Goal: Communication & Community: Answer question/provide support

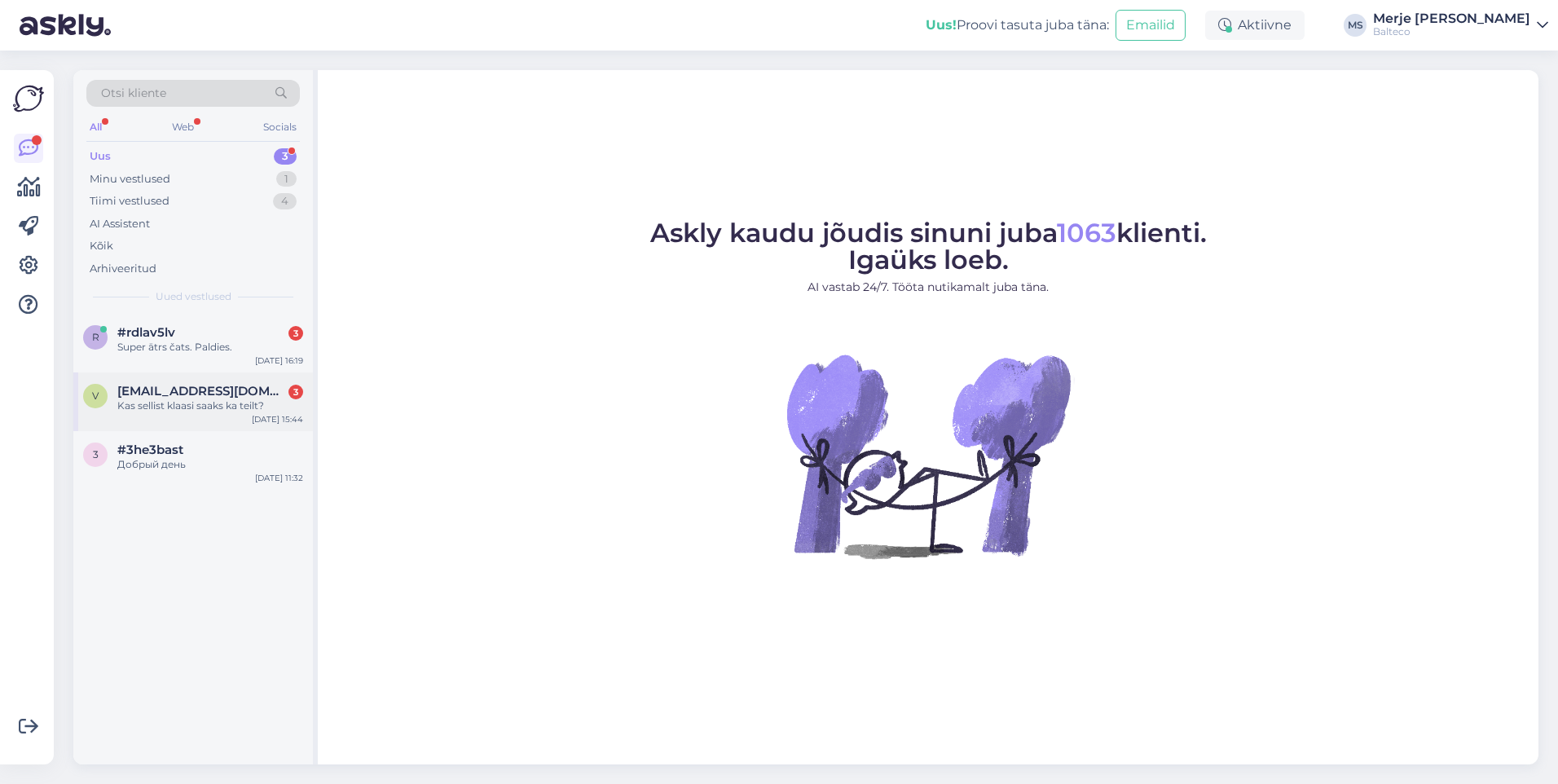
click at [137, 405] on div "Kas sellist klaasi saaks ka teilt?" at bounding box center [211, 405] width 186 height 15
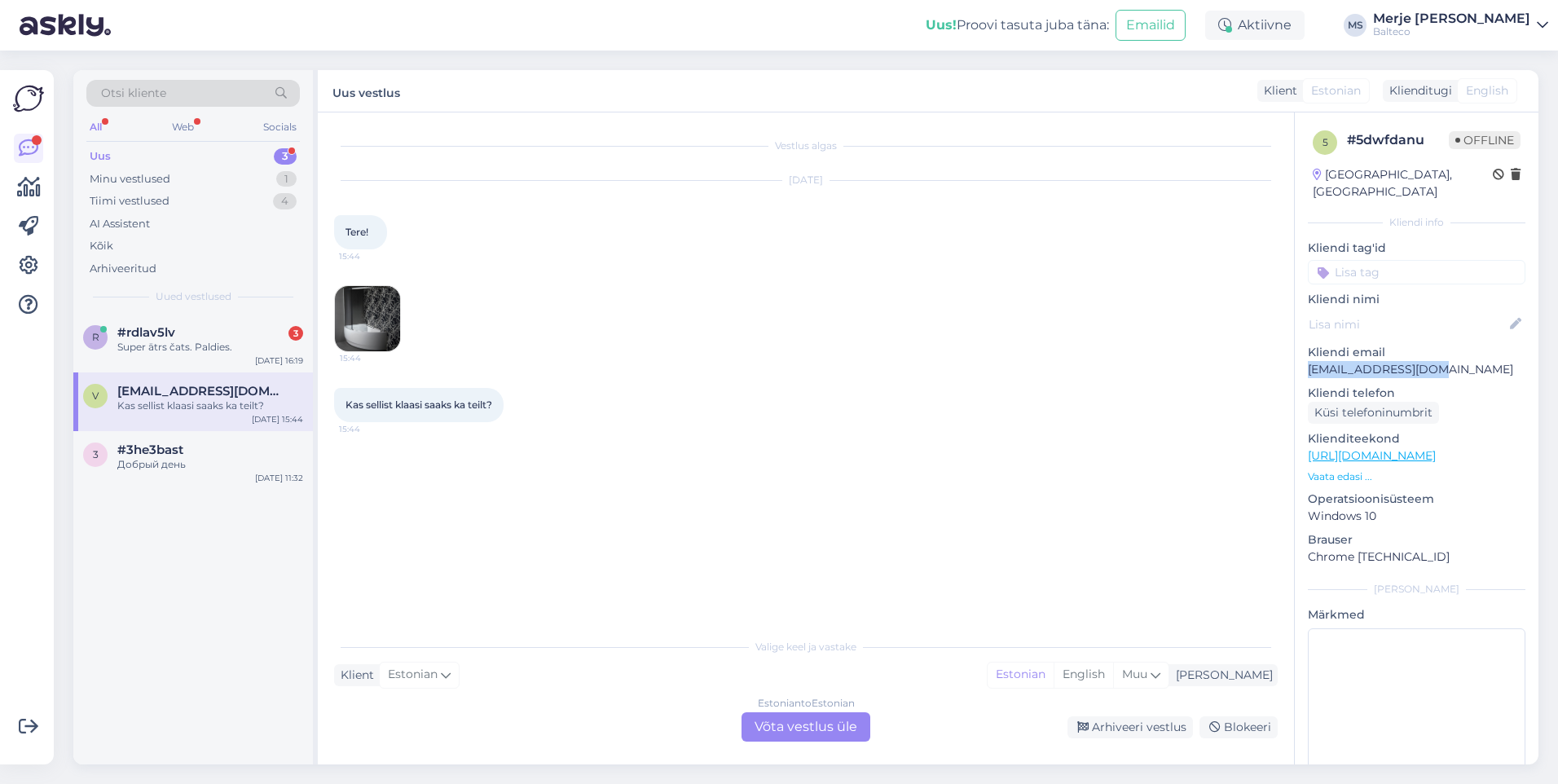
drag, startPoint x: 1455, startPoint y: 351, endPoint x: 1304, endPoint y: 353, distance: 151.0
click at [1304, 353] on div "5 # 5dwfdanu Offline [GEOGRAPHIC_DATA], [GEOGRAPHIC_DATA] Kliendi info Kliendi …" at bounding box center [1416, 456] width 244 height 687
copy p "[EMAIL_ADDRESS][DOMAIN_NAME]"
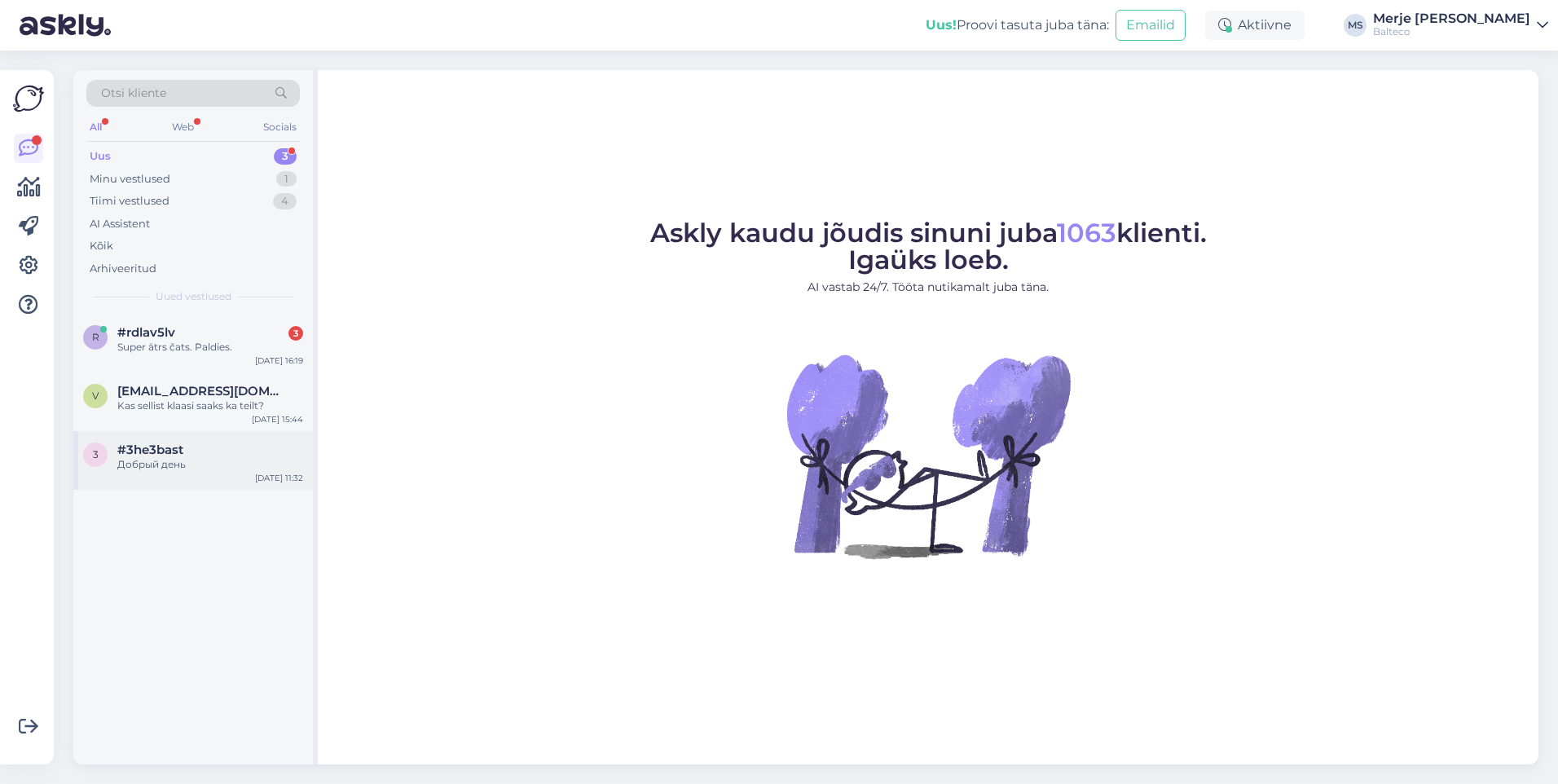
click at [161, 461] on div "Добрый день" at bounding box center [211, 464] width 186 height 15
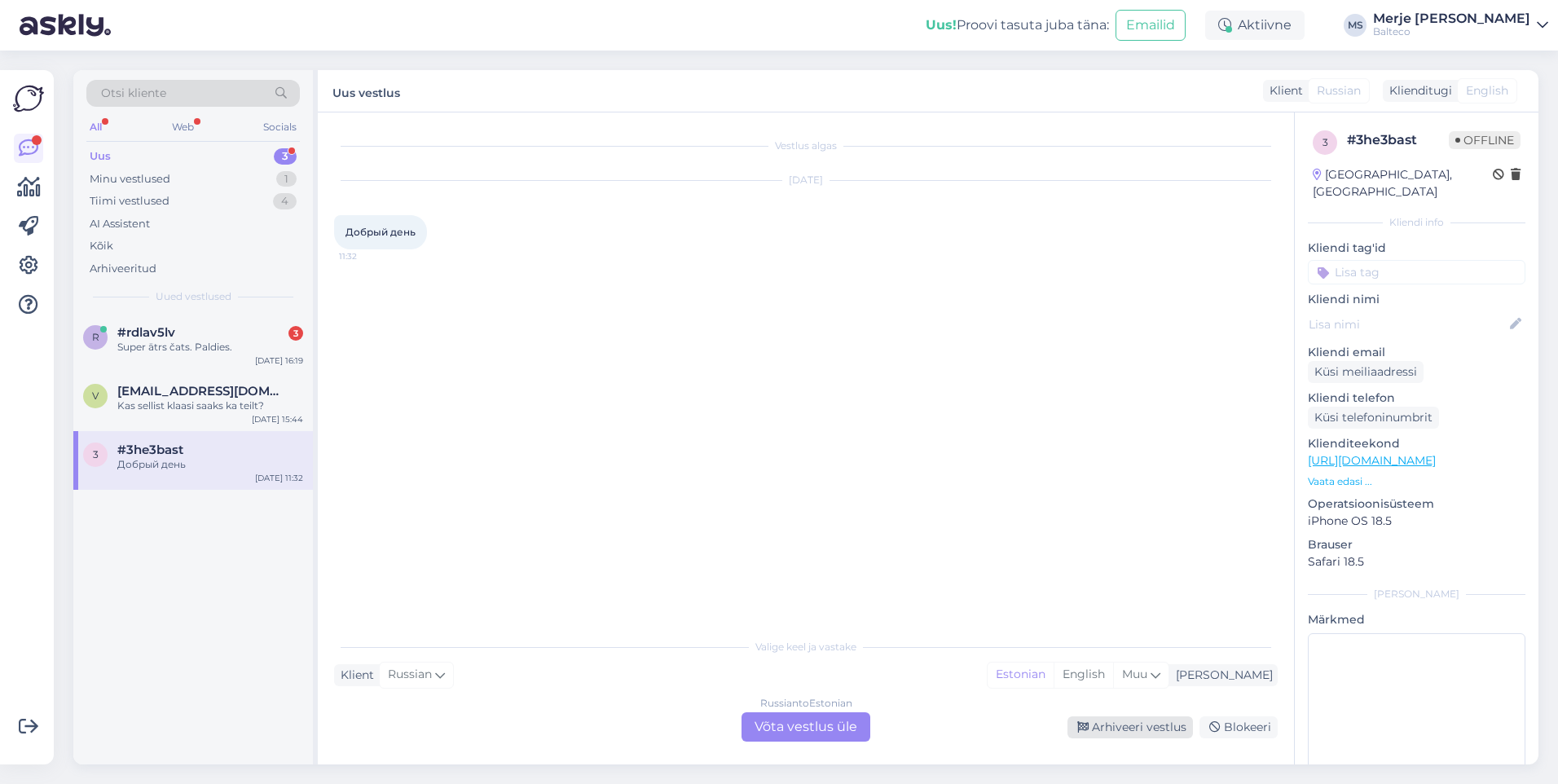
click at [1151, 724] on div "Arhiveeri vestlus" at bounding box center [1130, 727] width 125 height 22
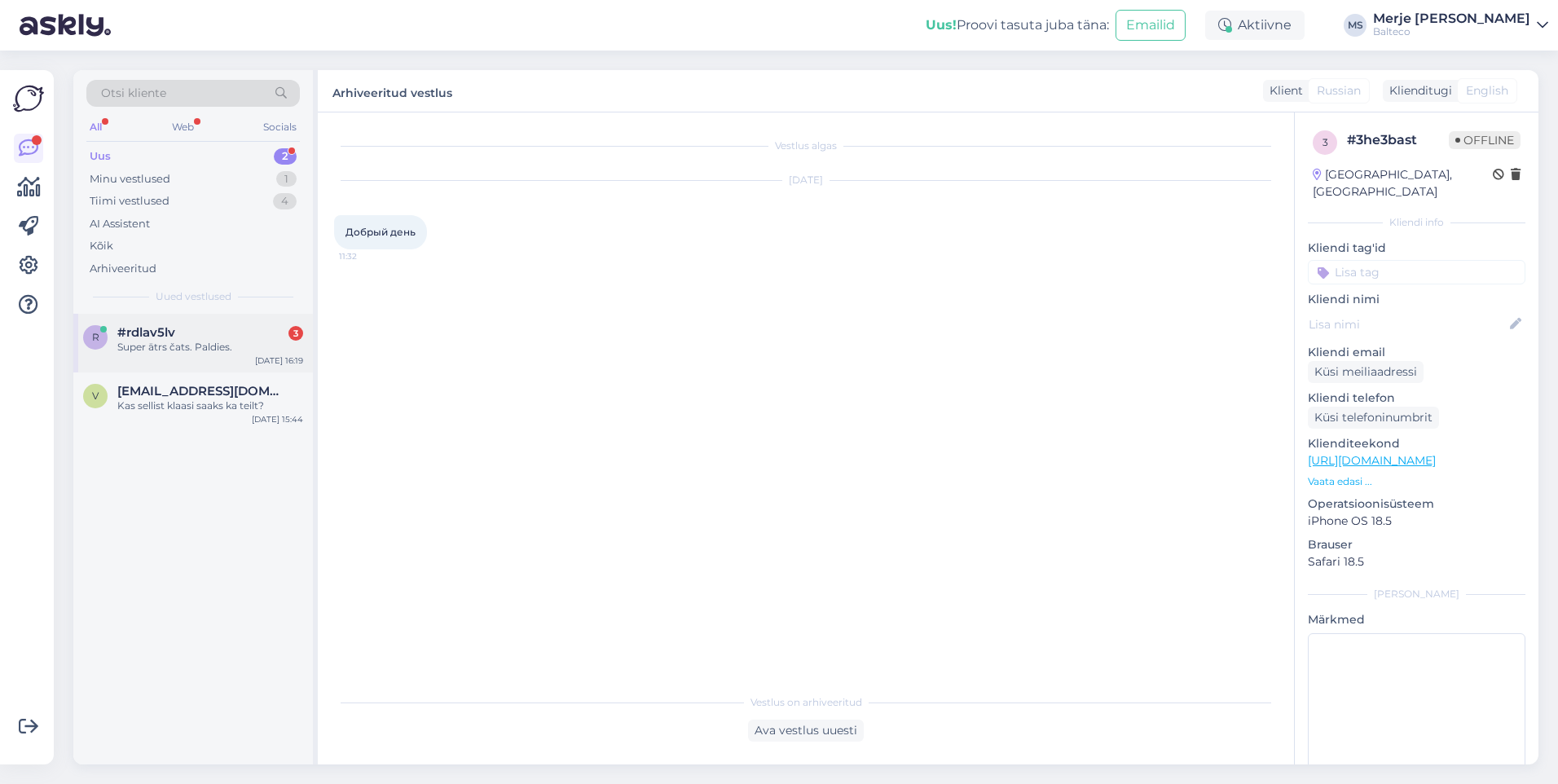
click at [171, 327] on span "#rdlav5lv" at bounding box center [147, 332] width 58 height 15
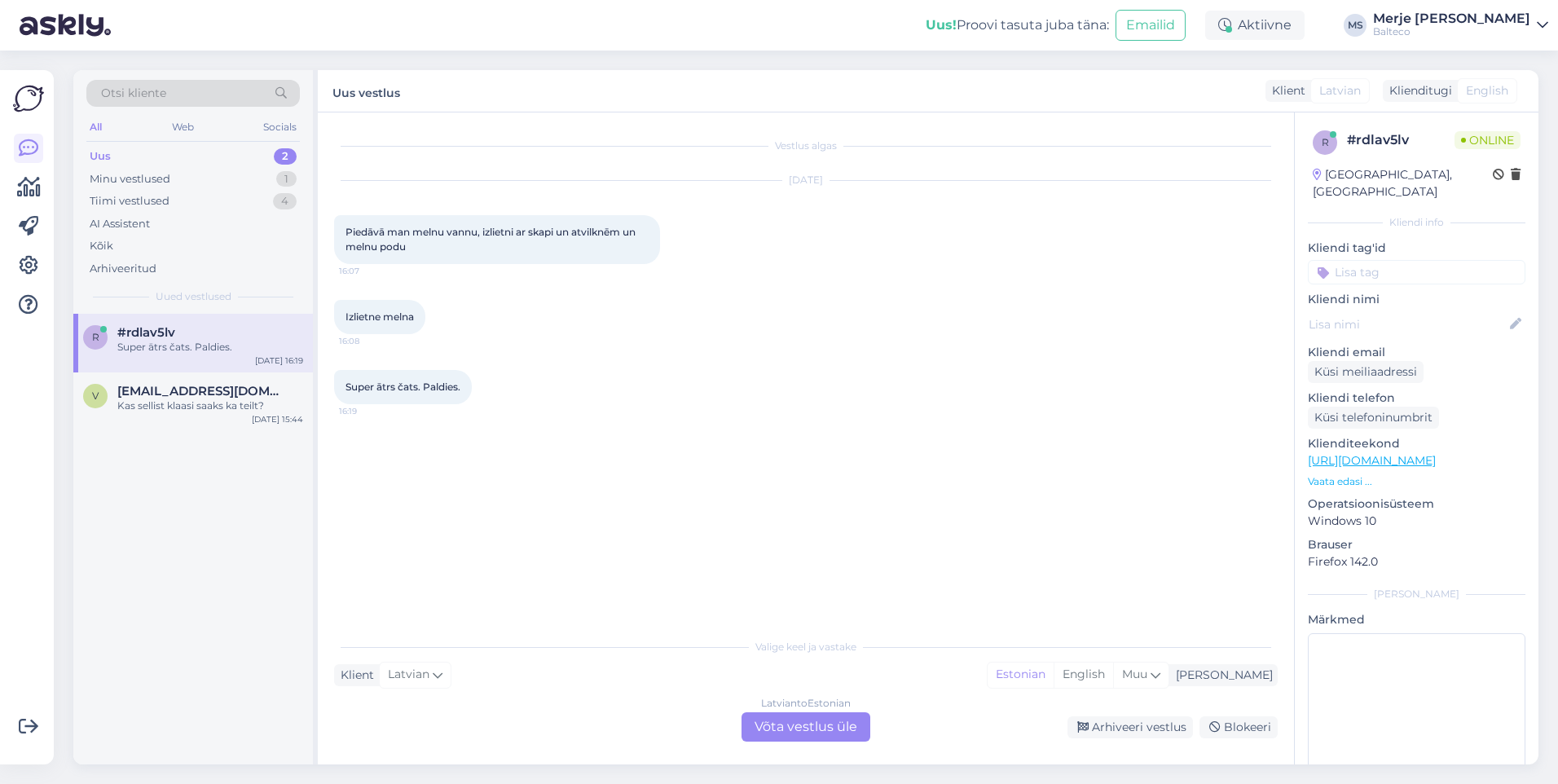
click at [794, 717] on div "Latvian to Estonian Võta vestlus üle" at bounding box center [805, 727] width 129 height 29
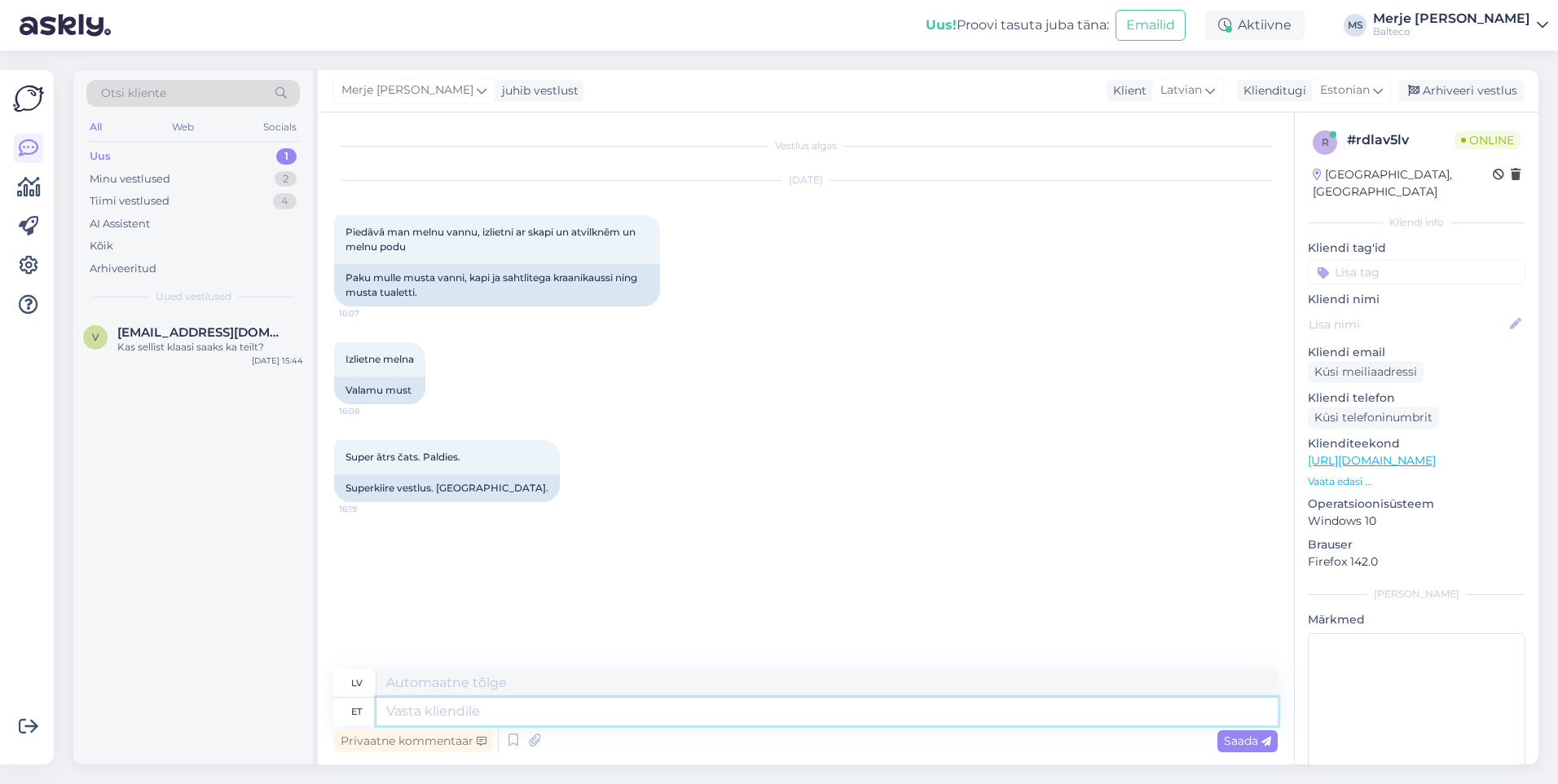
drag, startPoint x: 456, startPoint y: 707, endPoint x: 452, endPoint y: 699, distance: 8.9
click at [456, 707] on textarea at bounding box center [827, 711] width 901 height 27
type textarea "Tere!"
type textarea "Sveiki!"
type textarea "Tere! Mee"
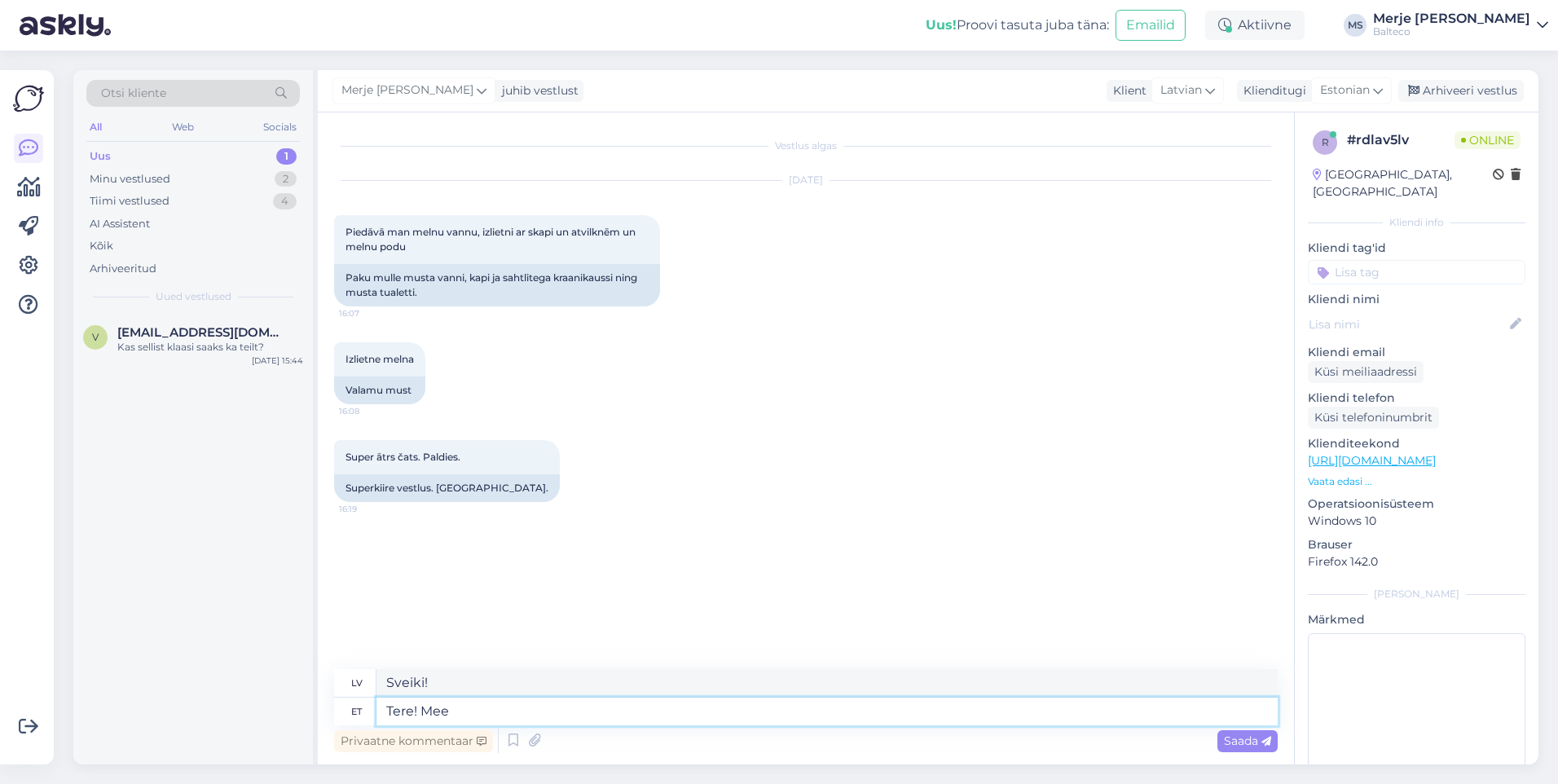
type textarea "Sveiki! Mēs"
type textarea "Tere! Me ei va"
type textarea "Sveiki! Mēs to nedarām."
type textarea "Tere! Me ei valmista m"
type textarea "Sveiki! Mēs neražojam"
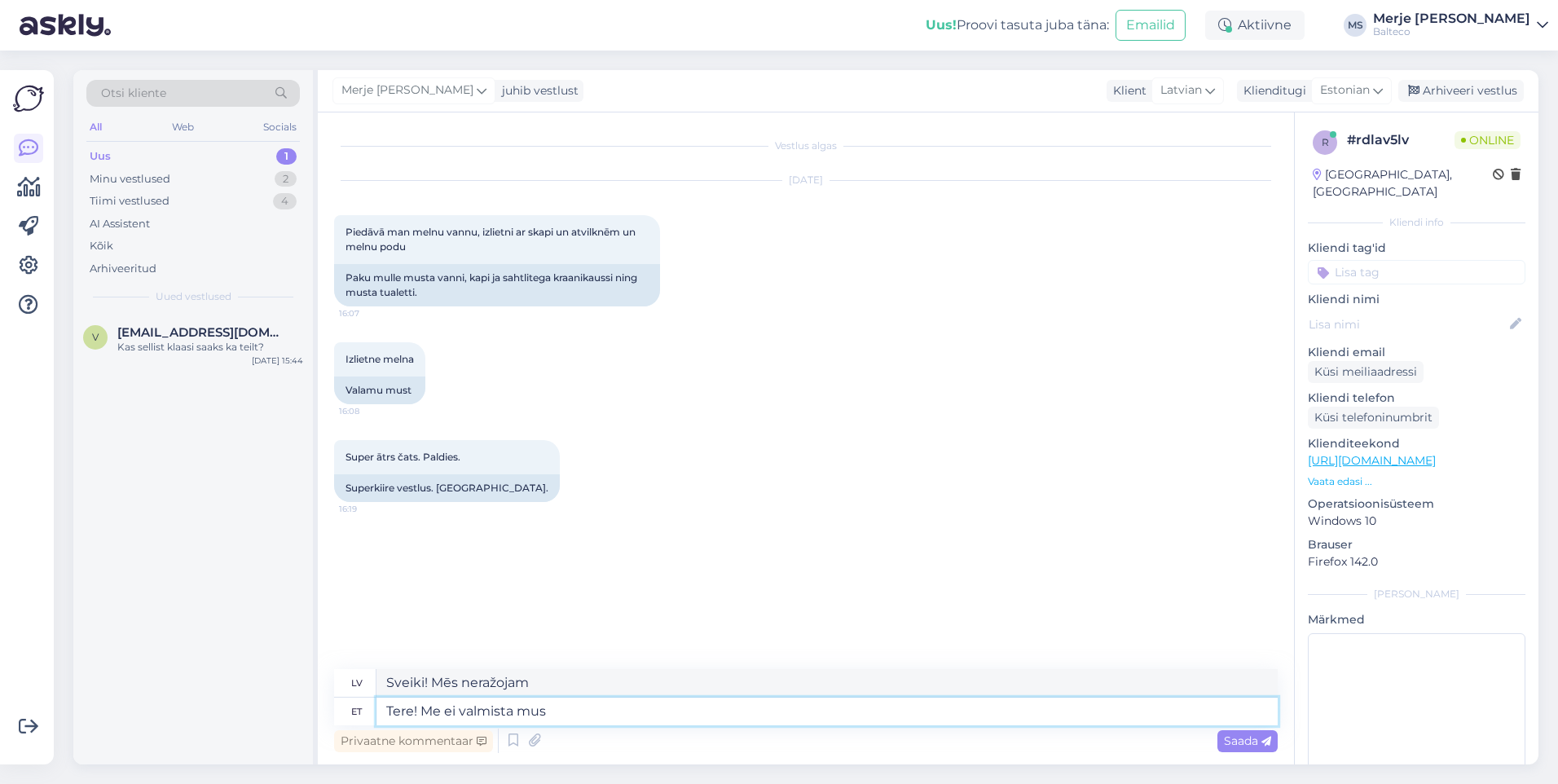
type textarea "Tere! Me ei valmista must"
type textarea "Sveiki! Mēs neradām mus"
type textarea "Tere! Me ei valmista musta"
type textarea "Sveiki! Mēs neražojam melnu krāsu."
type textarea "Tere! Me ei valmista musta värvi valamuid ja"
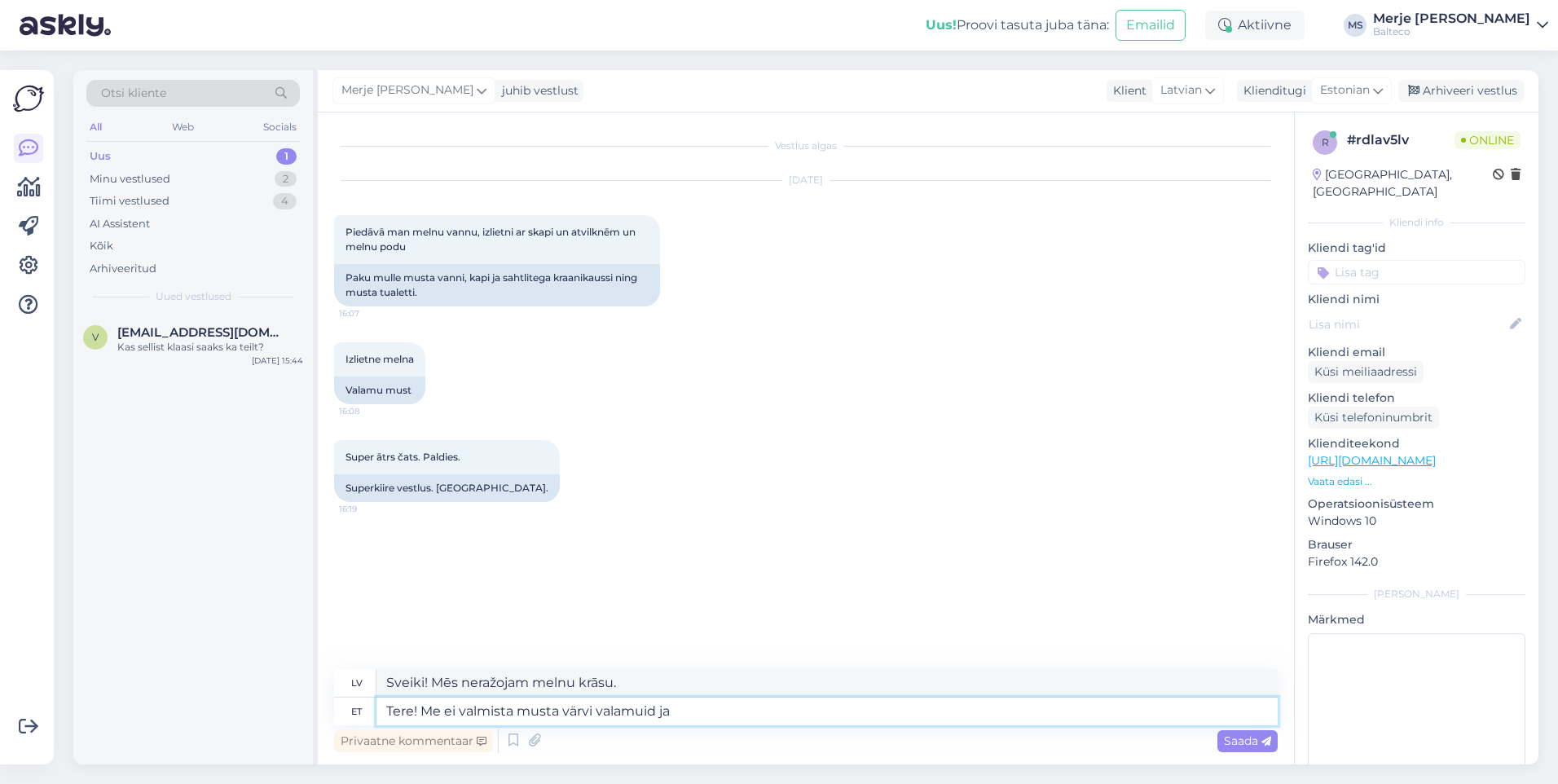
type textarea "Sveiki! Mēs neražojam melnas izlietnes."
type textarea "Tere! Me ei valmista musta värvi valamuid ja"
type textarea "Sveiki! Mēs neražojam melnas izlietnes un"
type textarea "Tere! Me ei valmista musta värvi valamuid ja üleni"
type textarea "Sveiki! Mēs neražojam melnas izlietnes un visu pārējo."
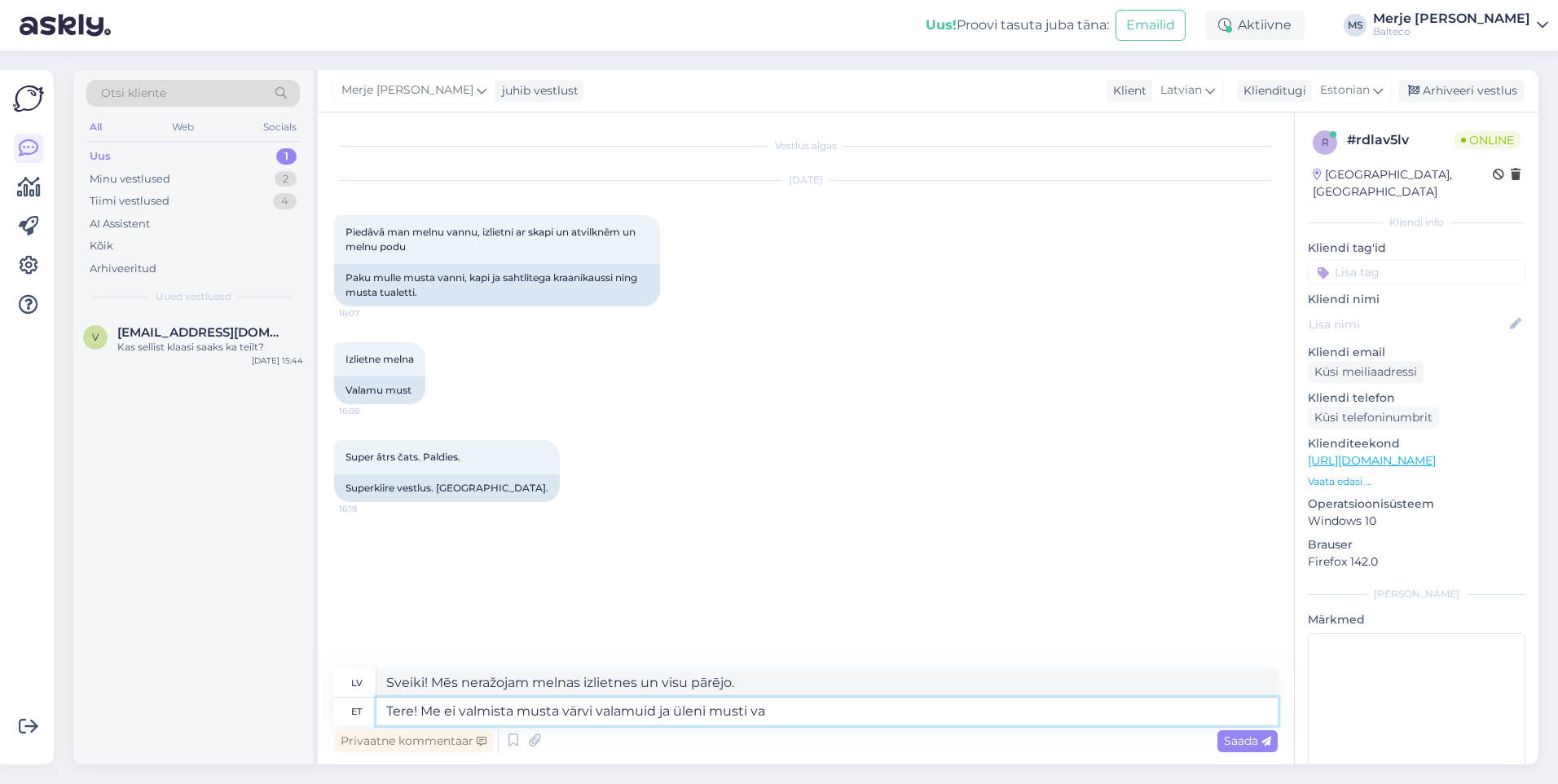
type textarea "Tere! Me ei valmista musta värvi valamuid ja üleni musti van"
type textarea "Sveiki! Mēs neražojam melnas vai pilnīgi melnas izlietnes."
type textarea "Tere! Me ei valmista musta värvi valamuid ja üleni musti vanne."
type textarea "Sveiki! Mēs neražojam melnas izlietnes vai pilnīgi melnas vannas."
type textarea "Tere! Me ei valmista musta värvi valamuid ja üleni musti vanne. Meil on"
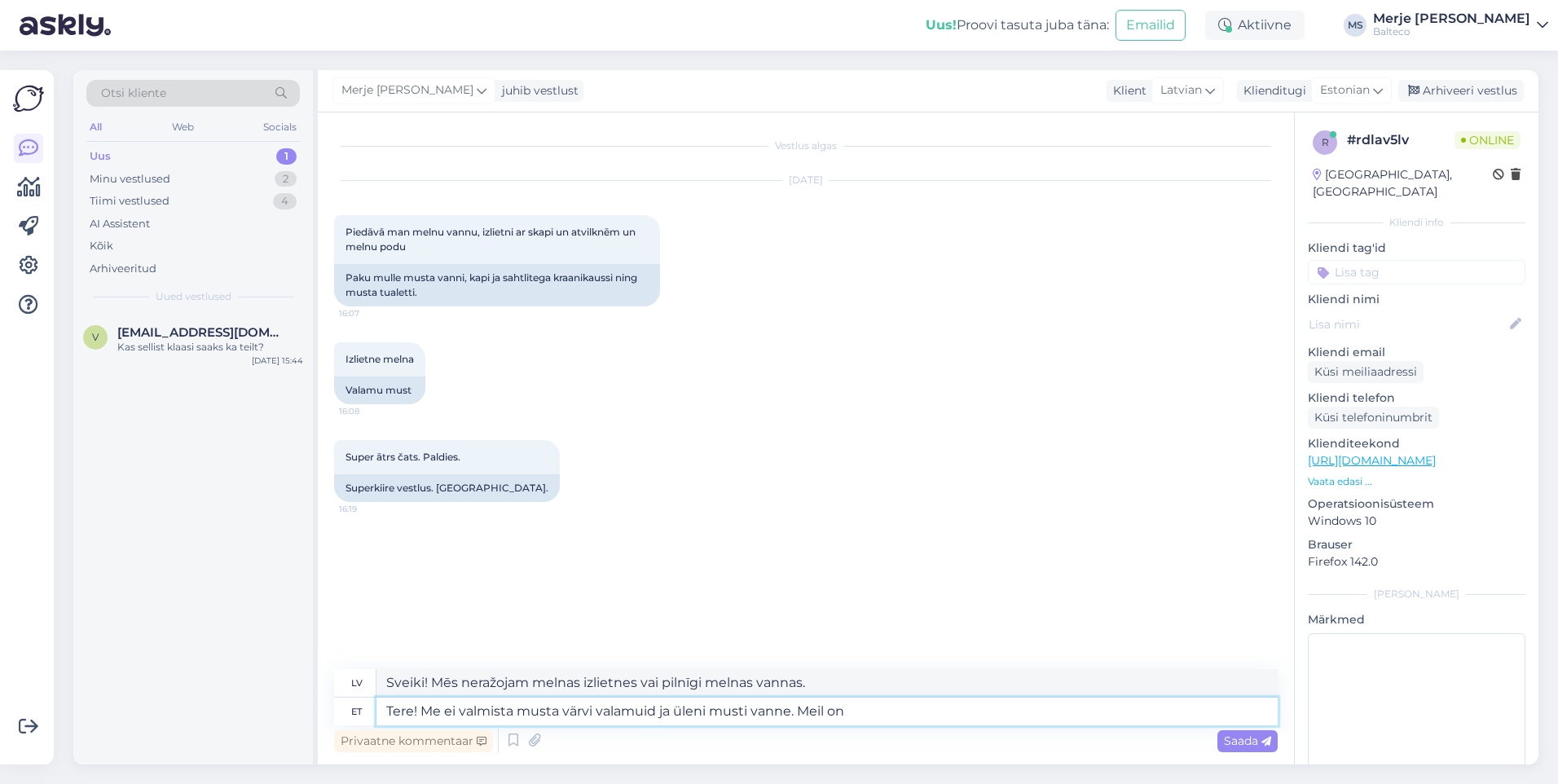
type textarea "Sveiki! Mēs neražojam melnas izlietnes un pilnīgi melnas vannas. Mēs"
type textarea "Tere! Me ei valmista musta värvi valamuid ja üleni musti vanne. Meil on s"
type textarea "Sveiki! Mēs neražojam melnas izlietnes un pilnīgi melnas vannas. Mums ir"
type textarea "Tere! Me ei valmista musta värvi valamuid ja üleni musti vanne. Meil on seest va"
type textarea "Sveiki! Mēs neražojam melnas izlietnes un pilnīgi melnas vannas. Mums ir iekšā"
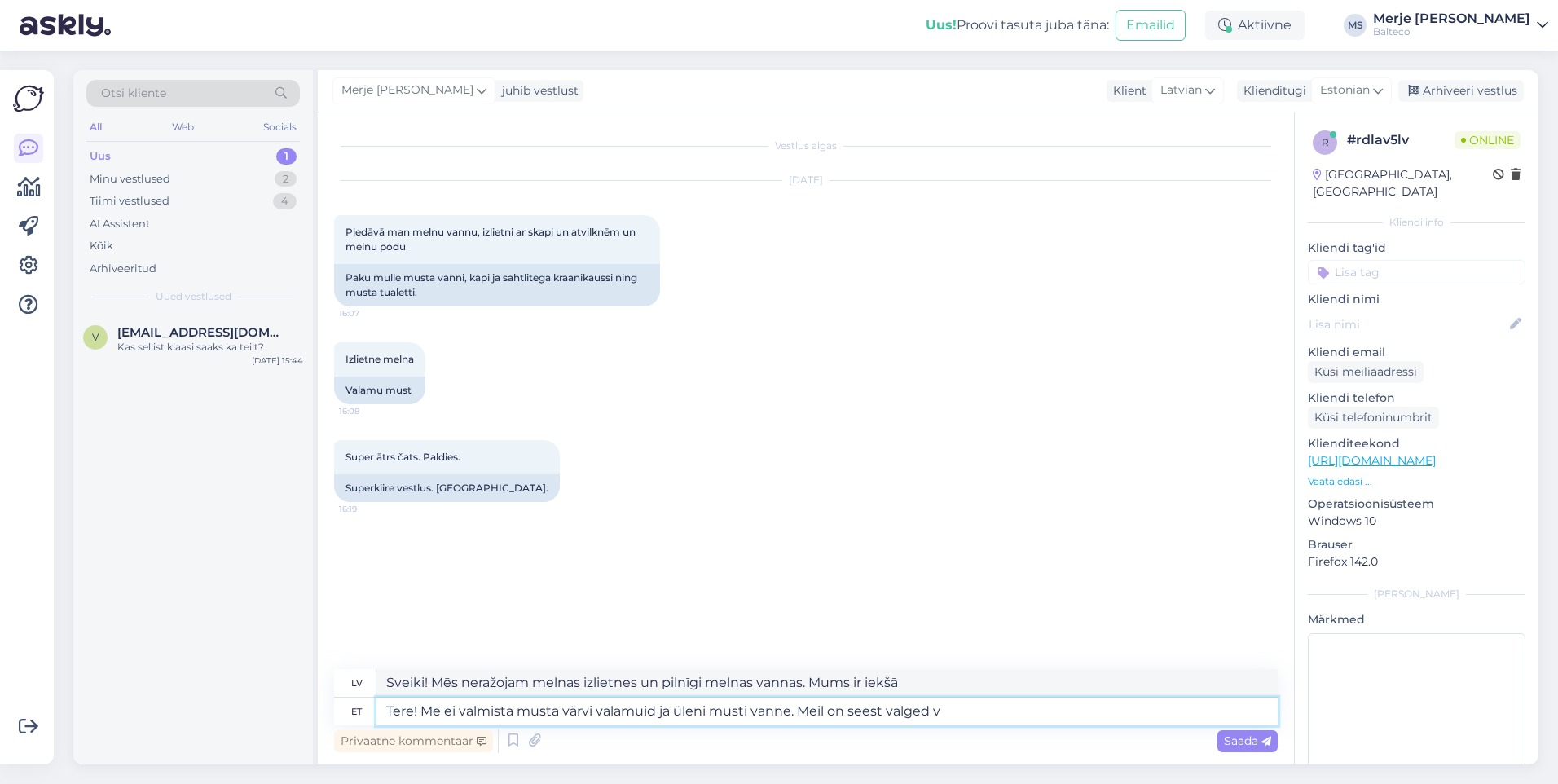
type textarea "Tere! Me ei valmista musta värvi valamuid ja üleni musti vanne. Meil on seest v…"
type textarea "Sveiki! Mēs neražojam melnas izlietnes un pilnīgi melnas vannas. Mums ir baltas…"
type textarea "Tere! Me ei valmista musta värvi valamuid ja üleni musti vanne. Meil on seest v…"
type textarea "Sveiki! Mēs neražojam melnas izlietnes un pilnīgi melnas vannas. Mums ir vannas…"
type textarea "Tere! Me ei valmista musta värvi valamuid ja üleni musti vanne. Meil on seest v…"
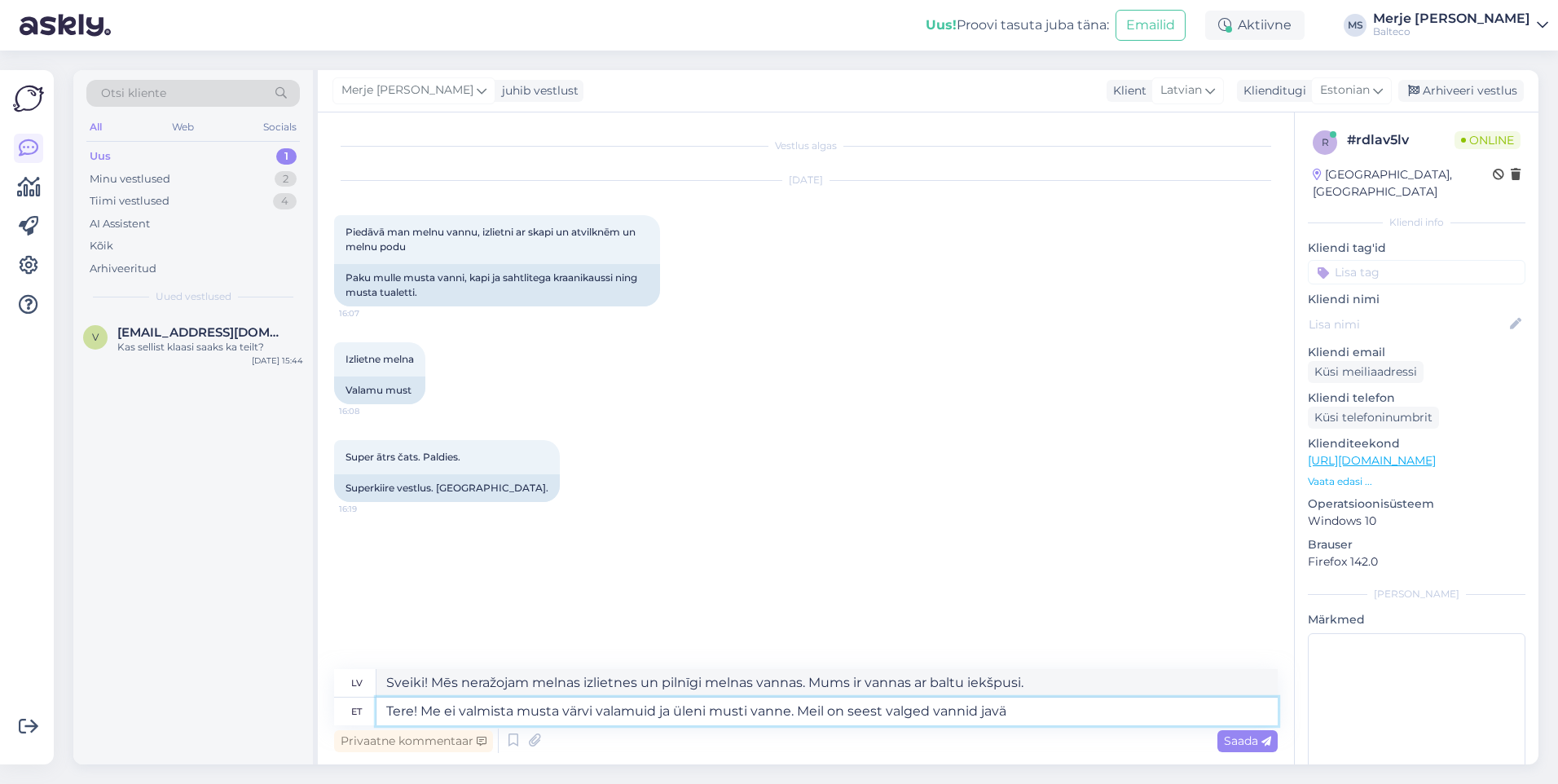
type textarea "Sveiki! Mēs neražojam melnas izlietnes un pilnīgi melnas vannas. Mums ir baltas…"
type textarea "Tere! Me ei valmista musta värvi valamuid ja üleni musti vanne. Meil on seest v…"
type textarea "Sveiki! Mēs neražojam melnas izlietnes un pilnīgi melnas vannas. Mums ir vannas…"
type textarea "Tere! Me ei valmista musta värvi valamuid ja üleni musti vanne. Meil on seest v…"
type textarea "Sveiki! Mēs neražojam melnas izlietnes un pilnīgi melnas vannas. Mums ir vannas…"
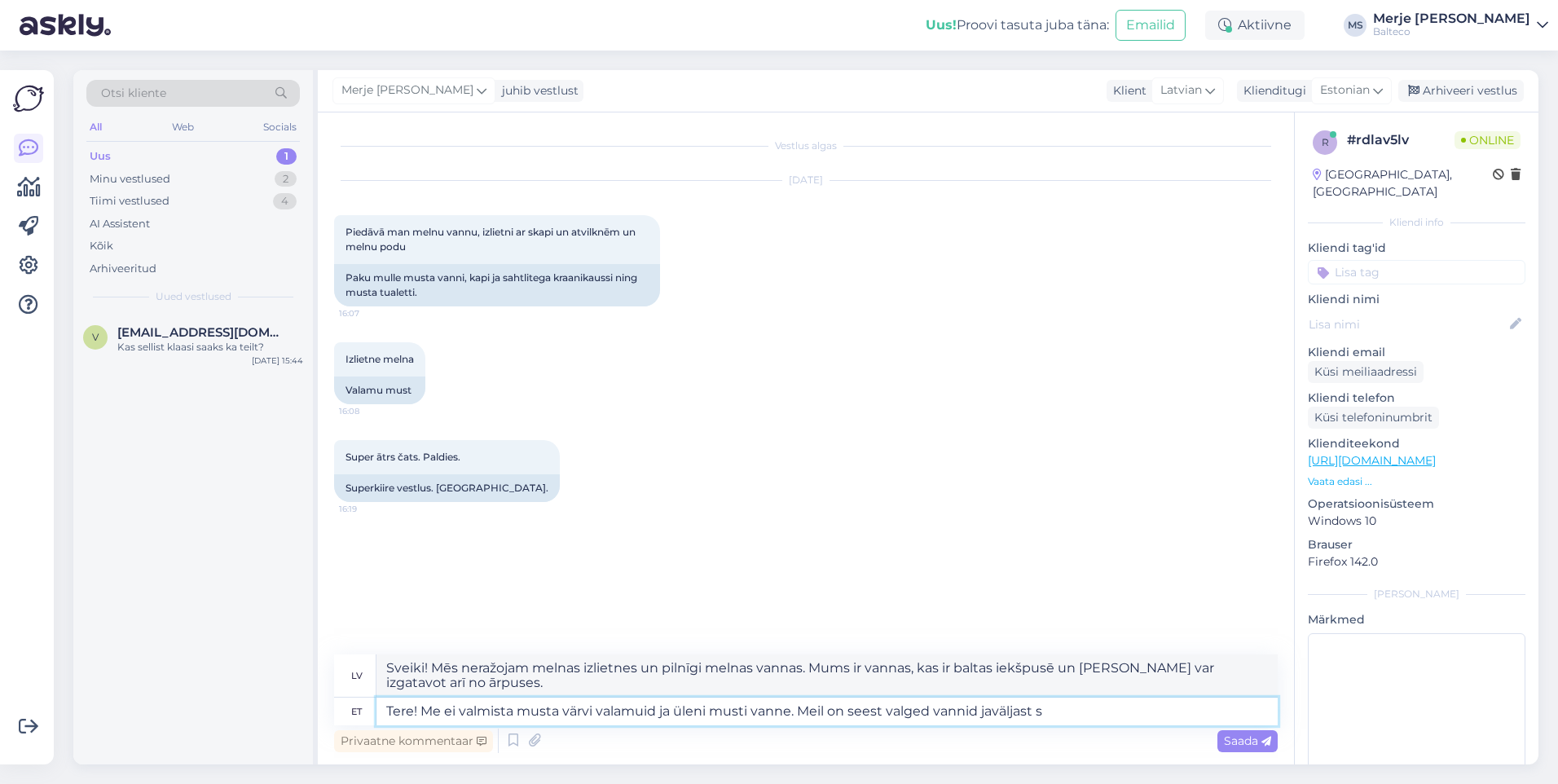
type textarea "Tere! Me ei valmista musta värvi valamuid ja üleni musti vanne. Meil on seest v…"
type textarea "Sveiki! Mēs neražojam melnas izlietnes un pilnīgi melnas vannas. Mums ir vannas…"
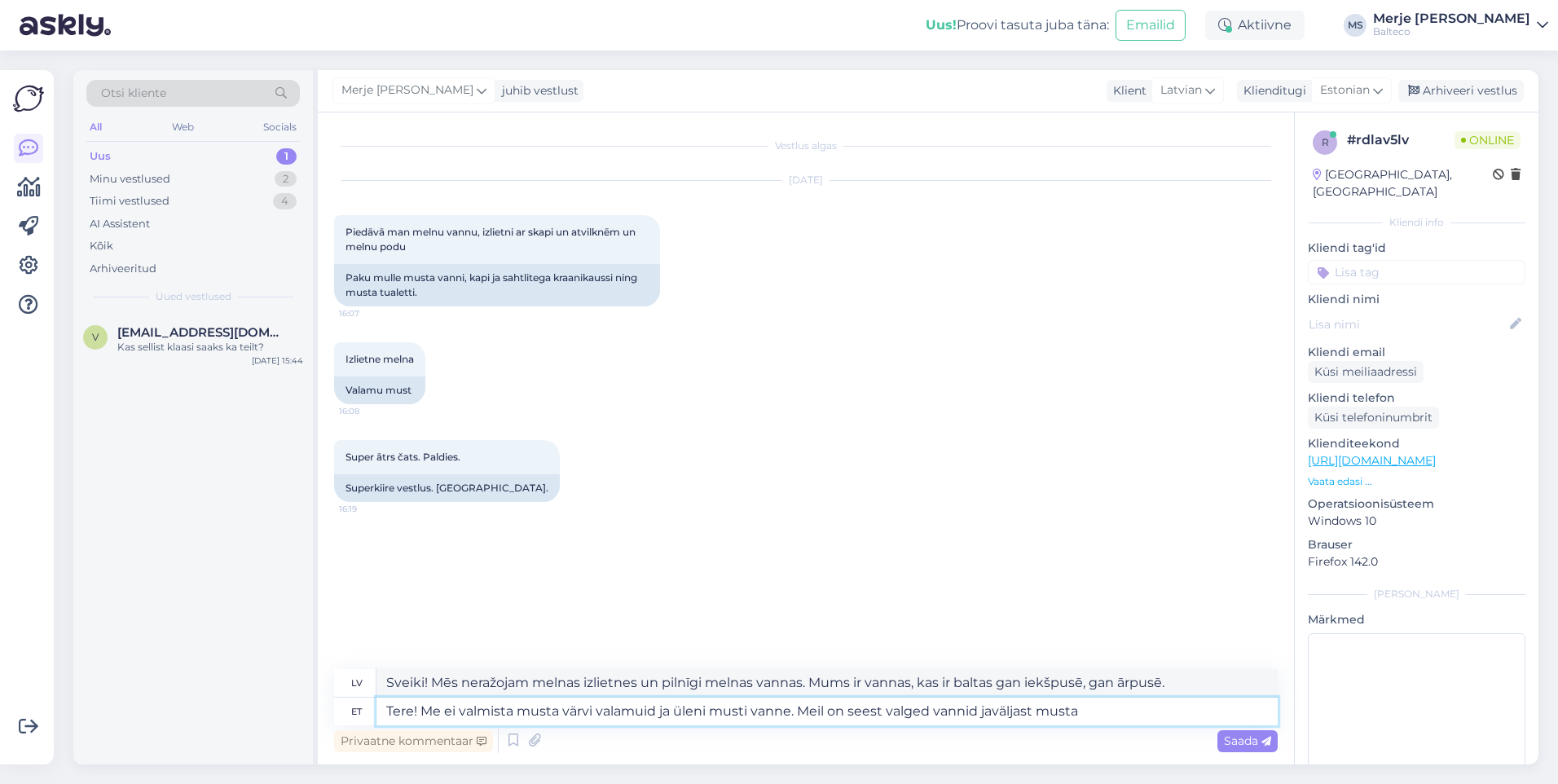
type textarea "Tere! Me ei valmista musta värvi valamuid ja üleni musti vanne. Meil on seest v…"
type textarea "Sveiki! Mēs neražojam melnas izlietnes un pilnīgi melnas vannas. Mums ir vannas…"
type textarea "Tere! Me ei valmista musta värvi valamuid ja üleni musti vanne. Meil on seest v…"
type textarea "Sveiki! Mēs neražojam melnas izlietnes un pilnīgi melnas vannas. Mums ir vannas…"
type textarea "Tere! Me ei valmista musta värvi valamuid ja üleni musti vanne. Meil on seest v…"
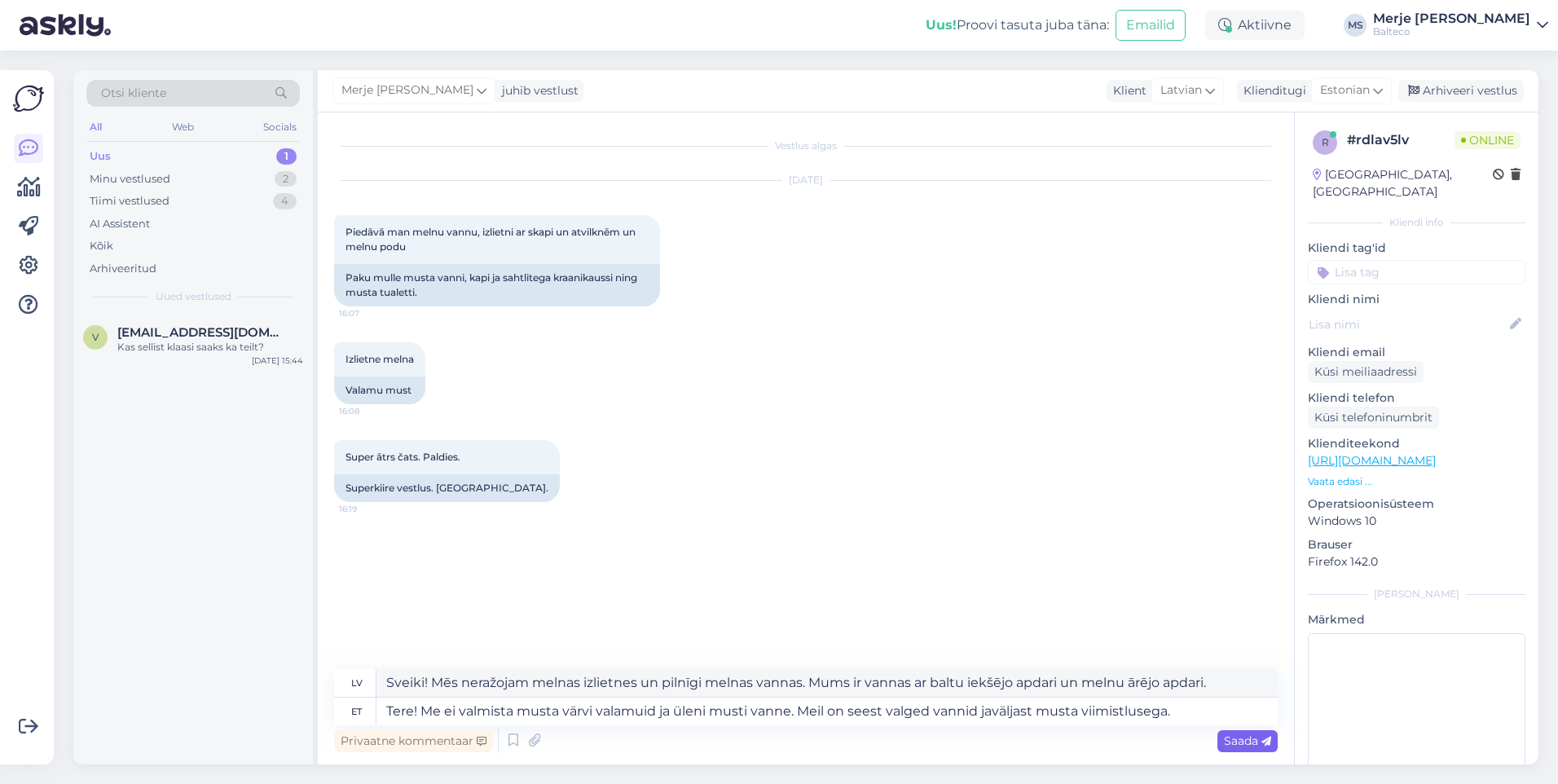
click at [1246, 735] on span "Saada" at bounding box center [1247, 740] width 47 height 15
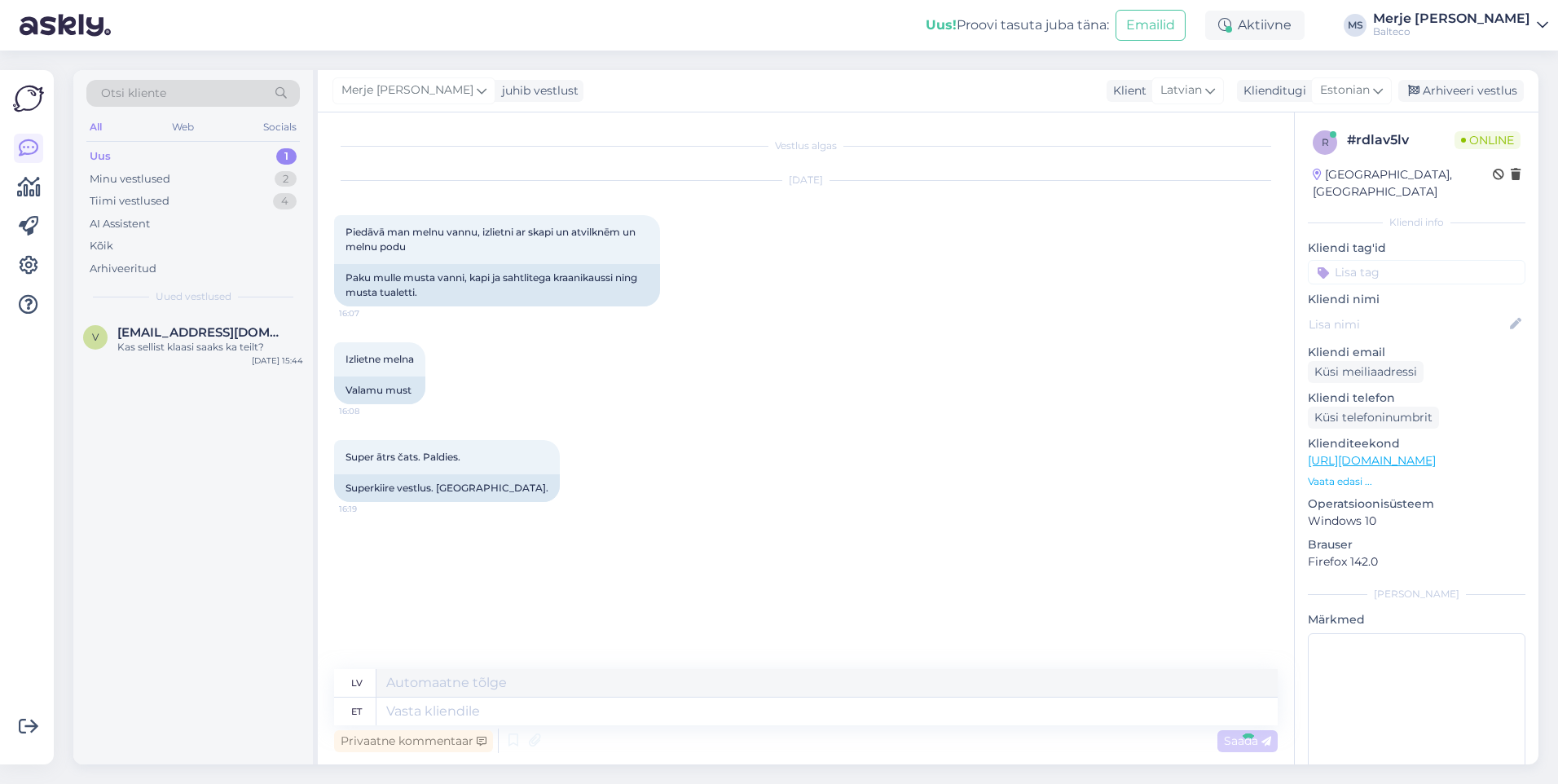
scroll to position [22, 0]
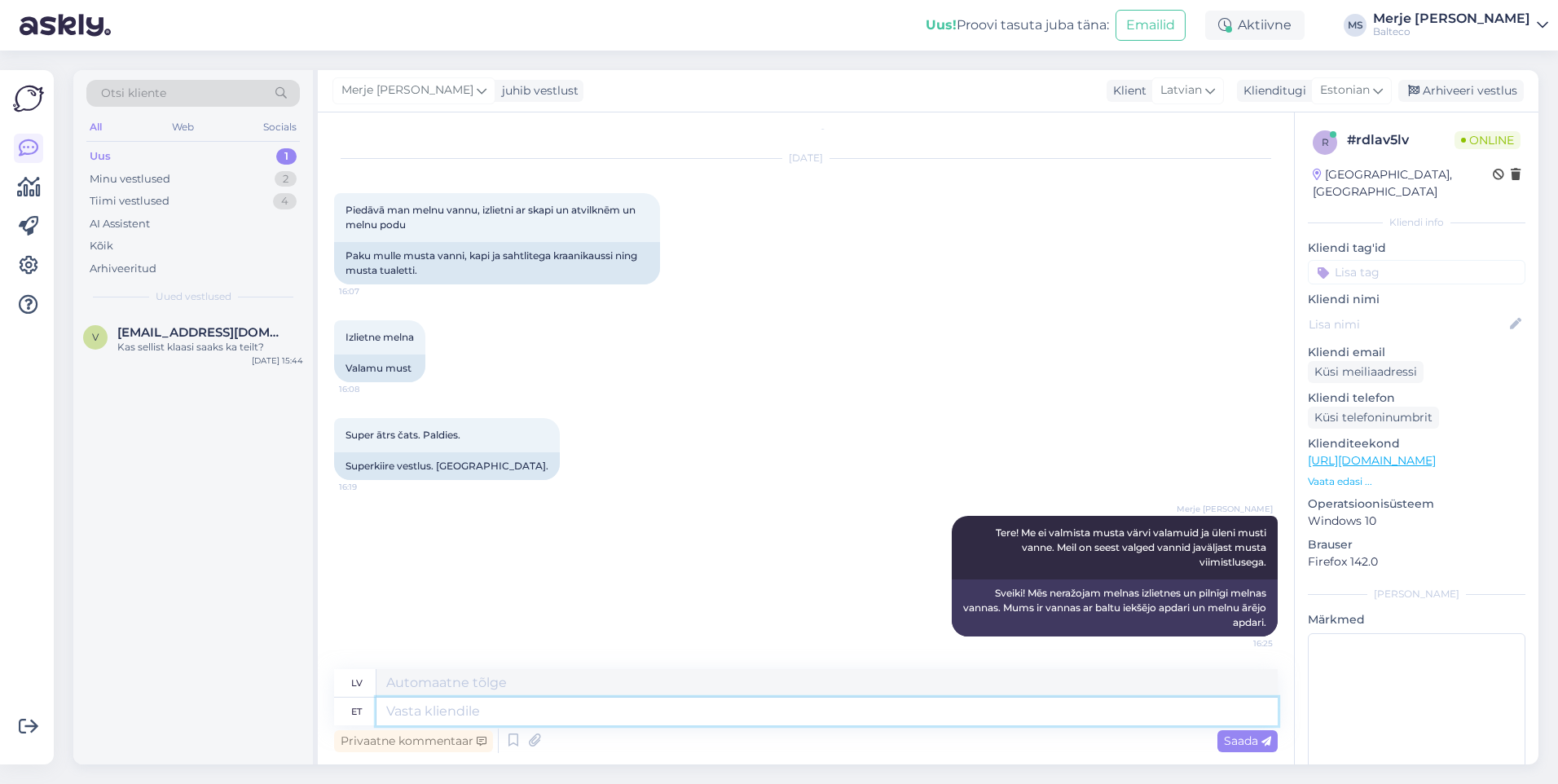
click at [532, 706] on textarea at bounding box center [827, 711] width 901 height 27
type textarea "PAA"
type textarea "P"
type textarea "PAA"
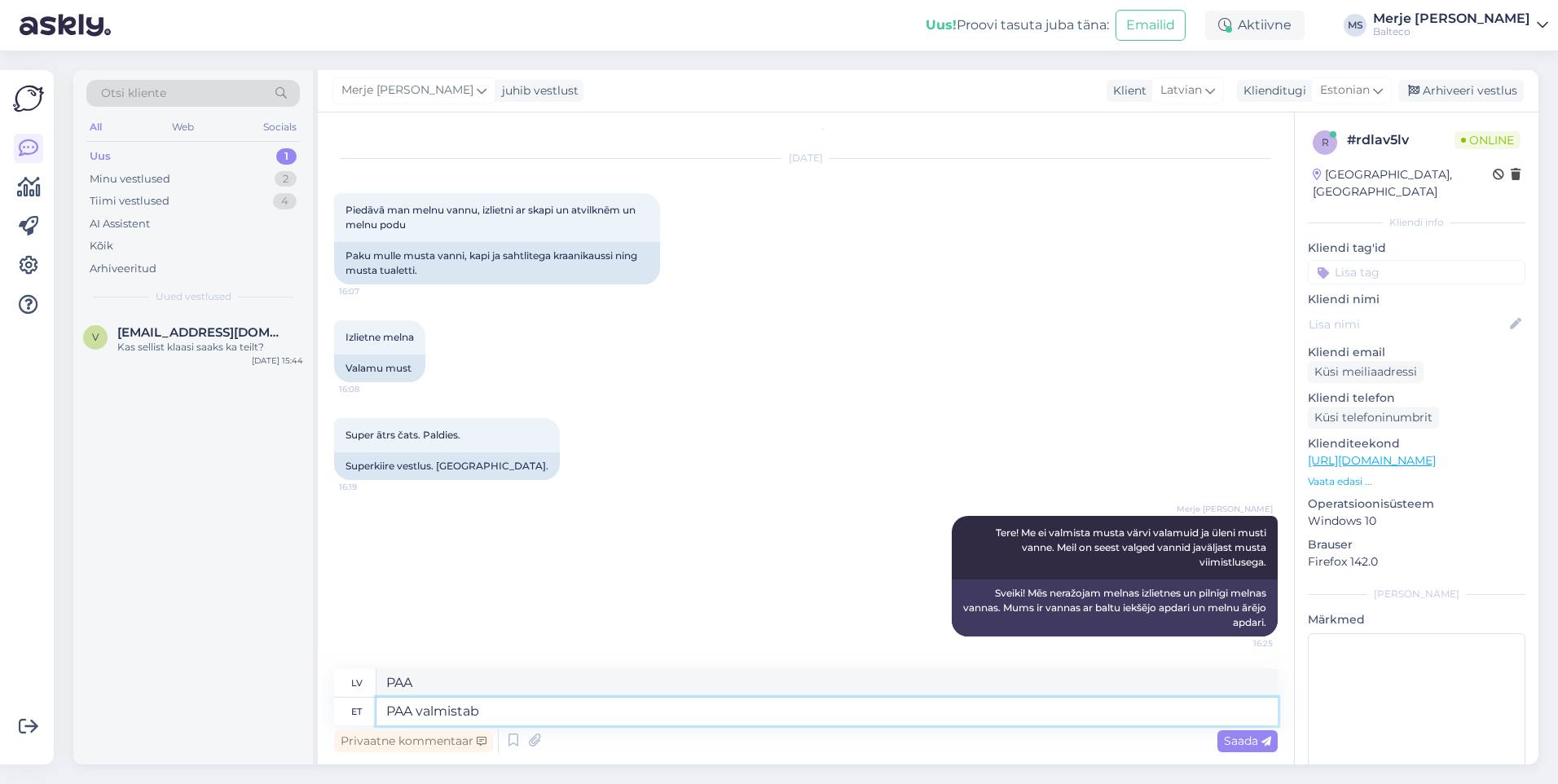
type textarea "PAA valmistab"
type textarea "PAA [PERSON_NAME]"
type textarea "PAA valmistab üleni m"
type textarea "PAA pilnībā sagatavo"
type textarea "PAA valmistab üleni musta v"
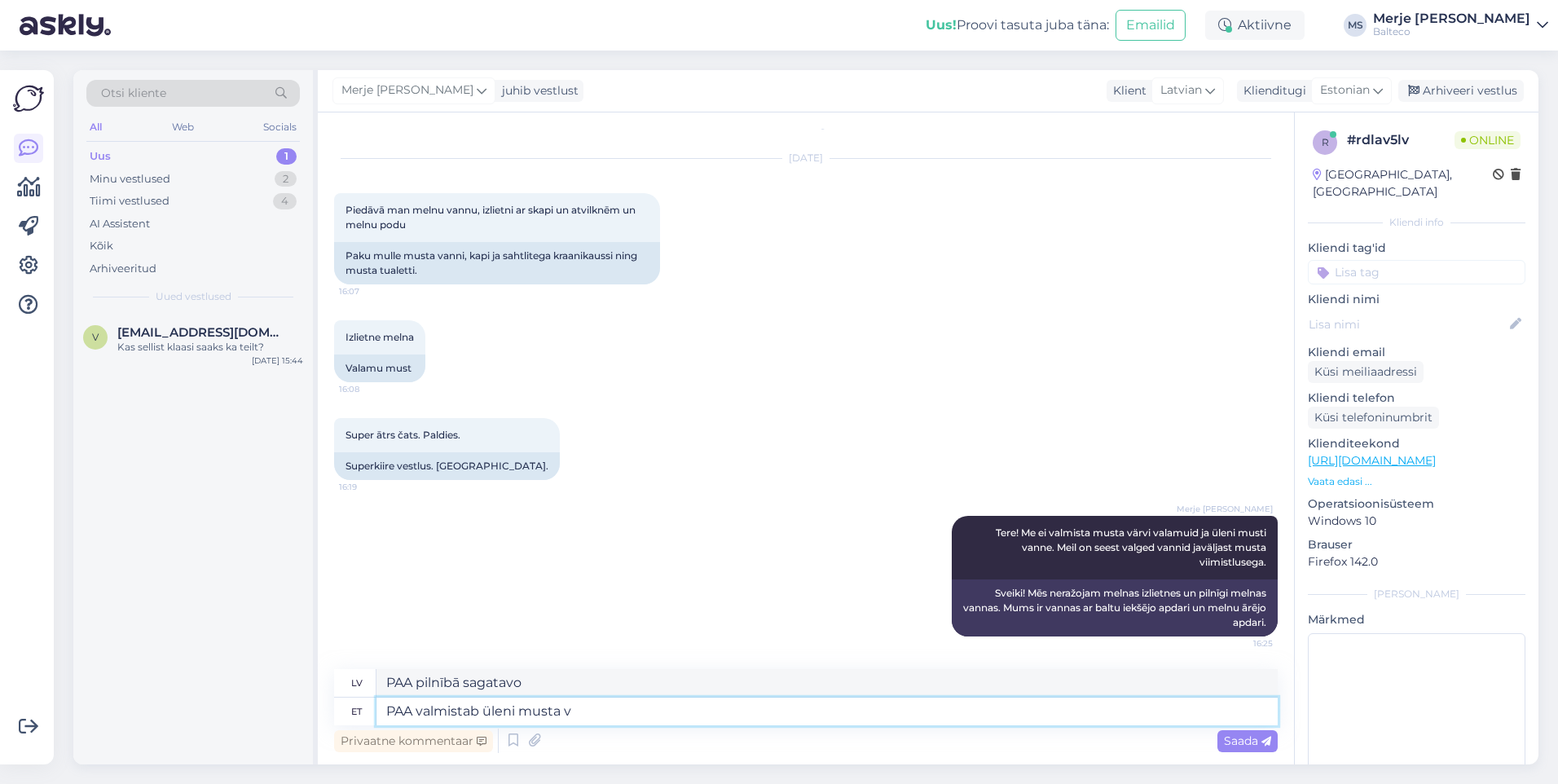
type textarea "PAA padara visu melnu"
type textarea "PAA valmistab üleni musta vanni"
type textarea "PAA sagatavo pilnīgi melnu vannu"
